Goal: Task Accomplishment & Management: Use online tool/utility

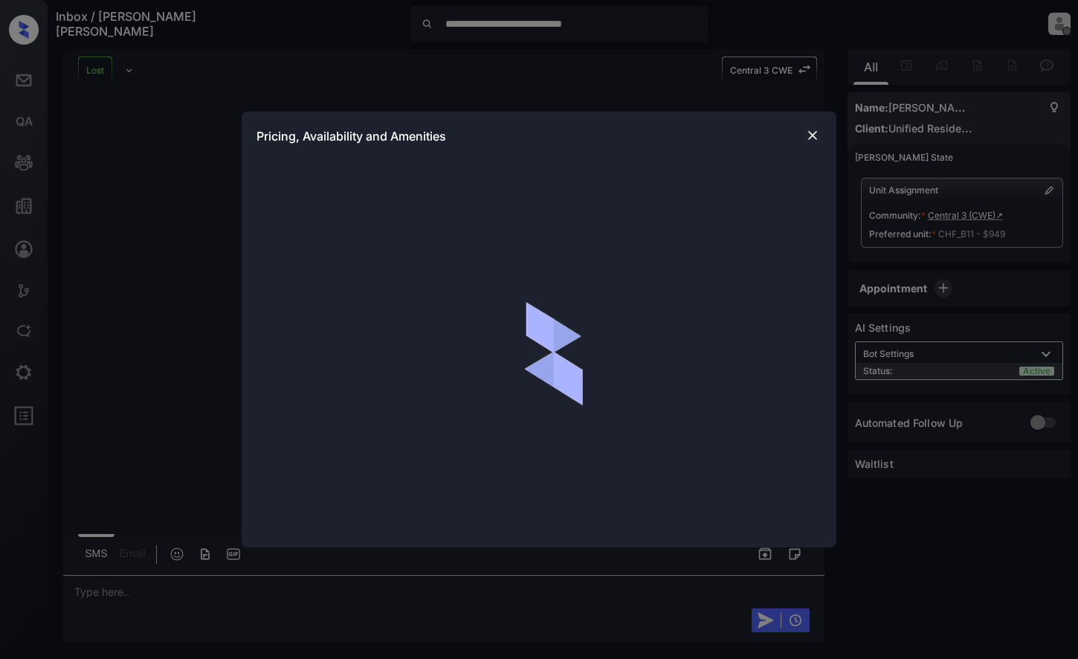
scroll to position [456, 0]
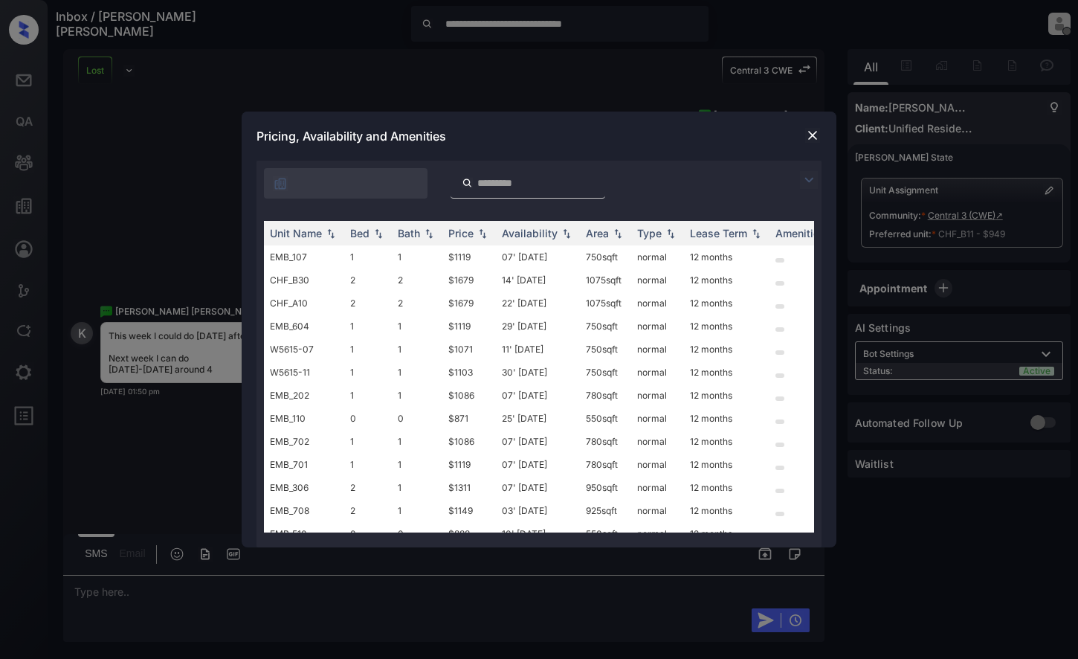
click at [811, 135] on img at bounding box center [812, 135] width 15 height 15
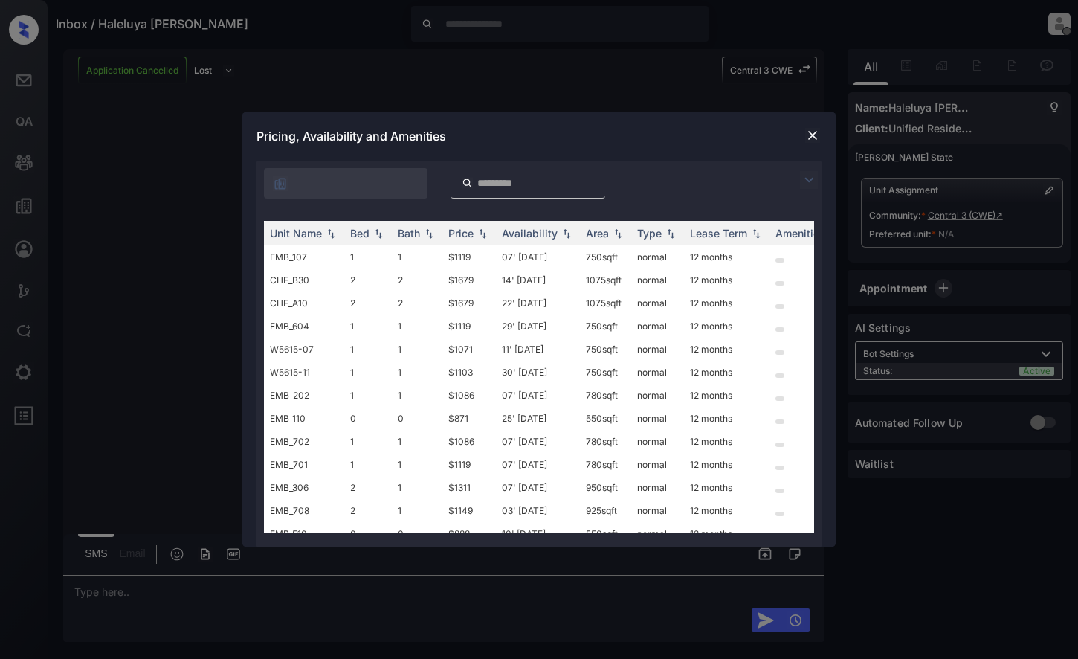
click at [814, 140] on img at bounding box center [812, 135] width 15 height 15
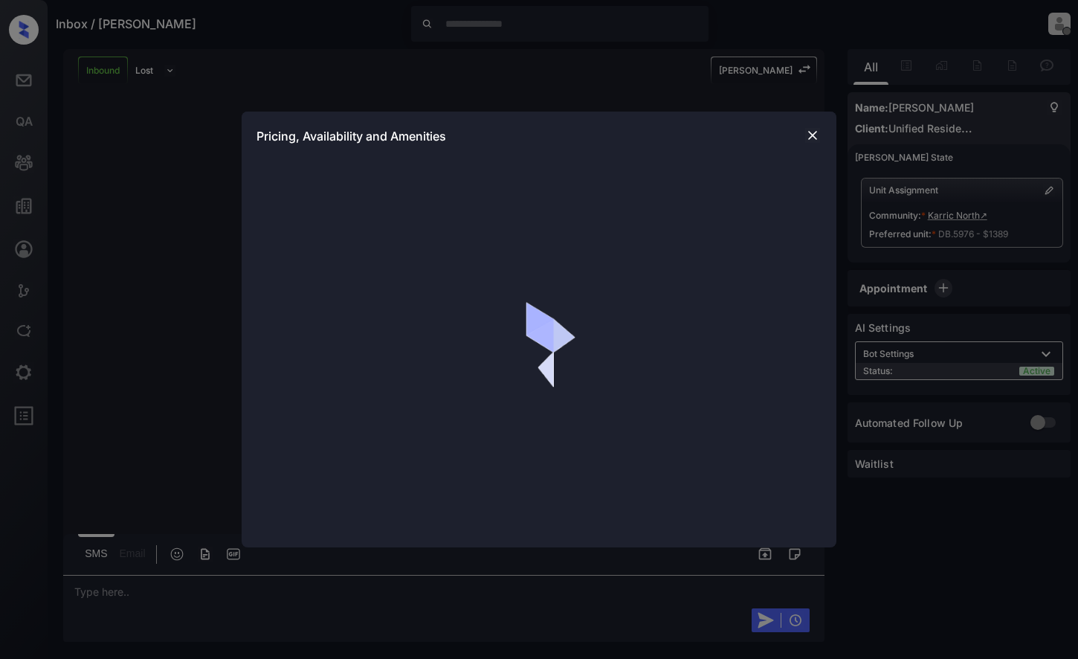
scroll to position [732, 0]
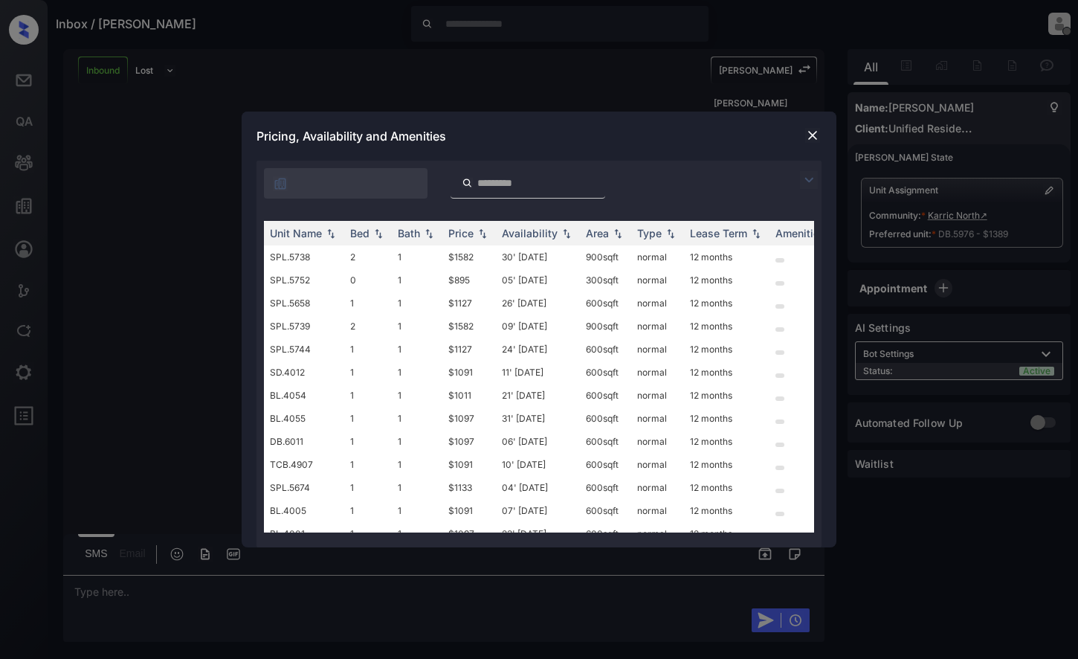
click at [816, 139] on img at bounding box center [812, 135] width 15 height 15
